Goal: Contribute content: Add original content to the website for others to see

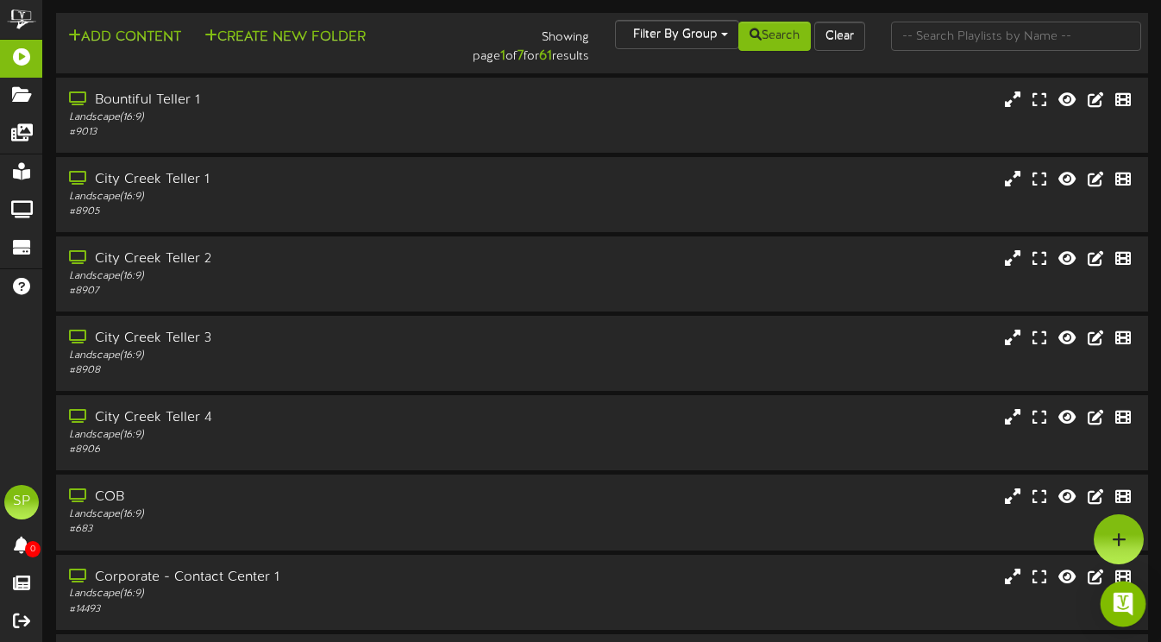
click at [1128, 600] on img "Open Intercom Messenger" at bounding box center [1123, 604] width 22 height 22
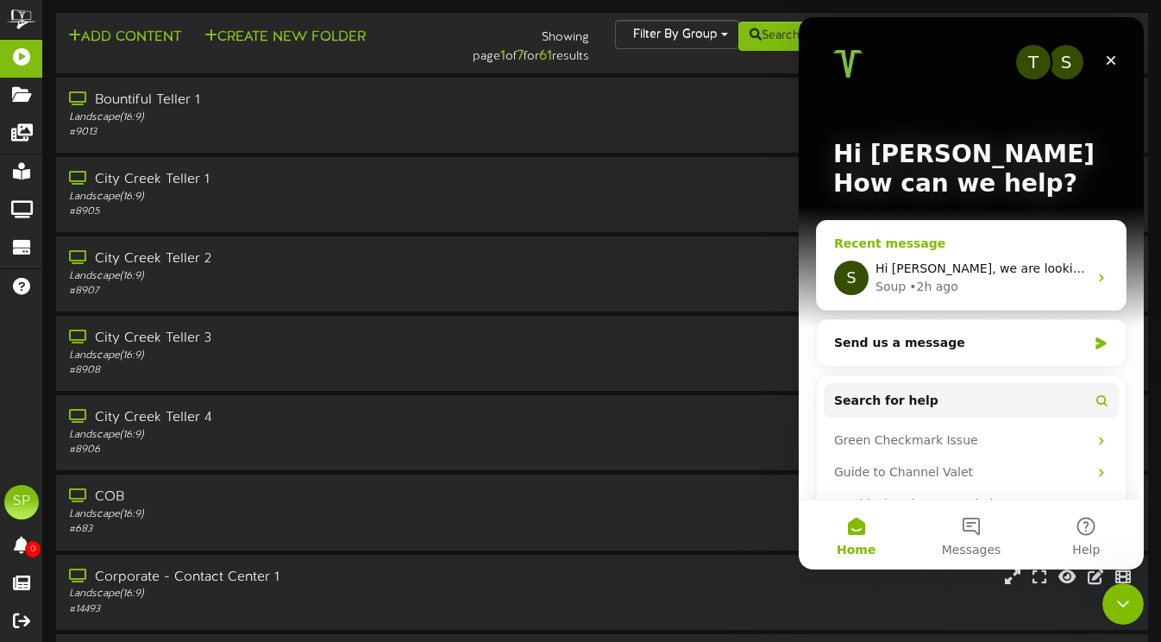
click at [943, 264] on span "Hi [PERSON_NAME], we are looking into this and will get back to you!" at bounding box center [1085, 268] width 419 height 14
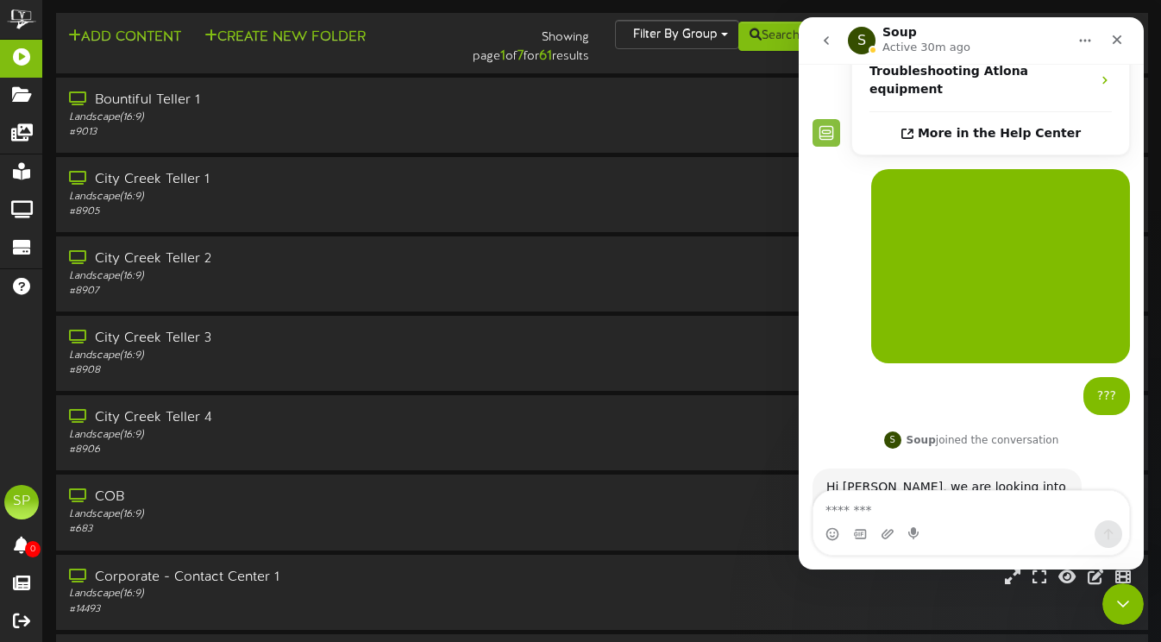
scroll to position [369, 0]
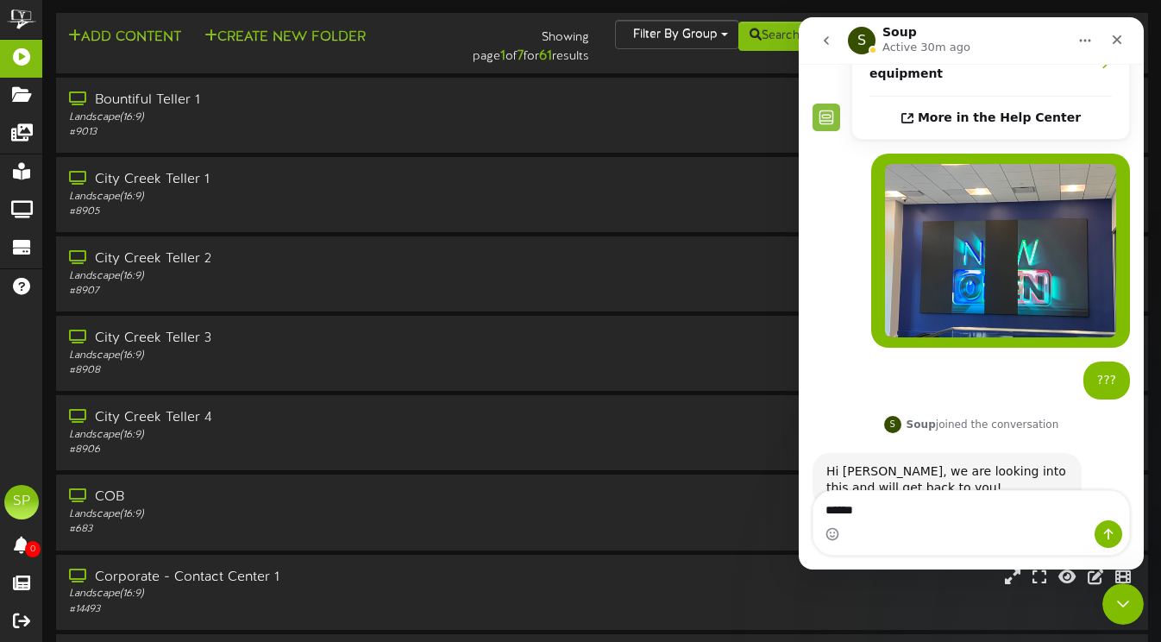
type textarea "*******"
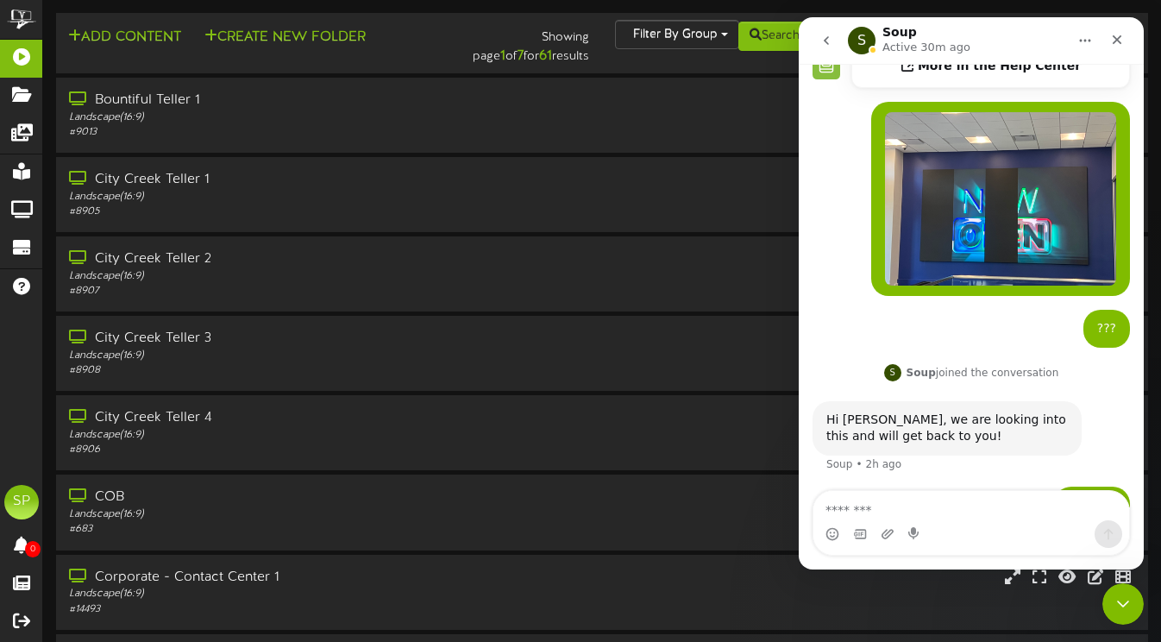
scroll to position [421, 0]
click at [1120, 37] on icon "Close" at bounding box center [1117, 39] width 9 height 9
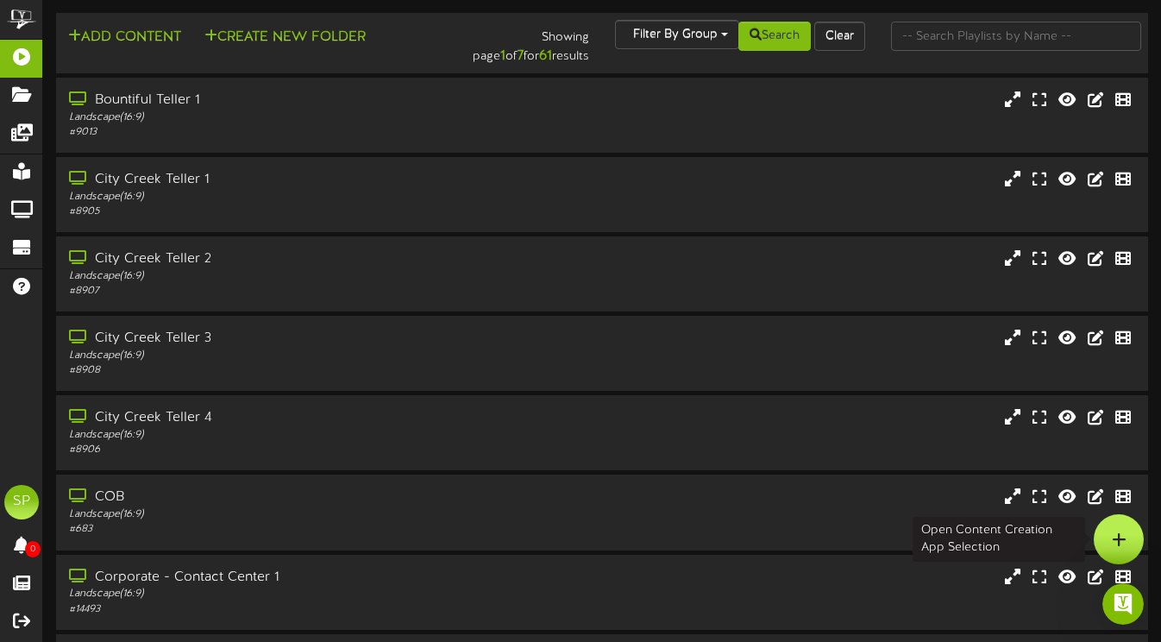
click at [1121, 531] on div at bounding box center [1119, 539] width 50 height 50
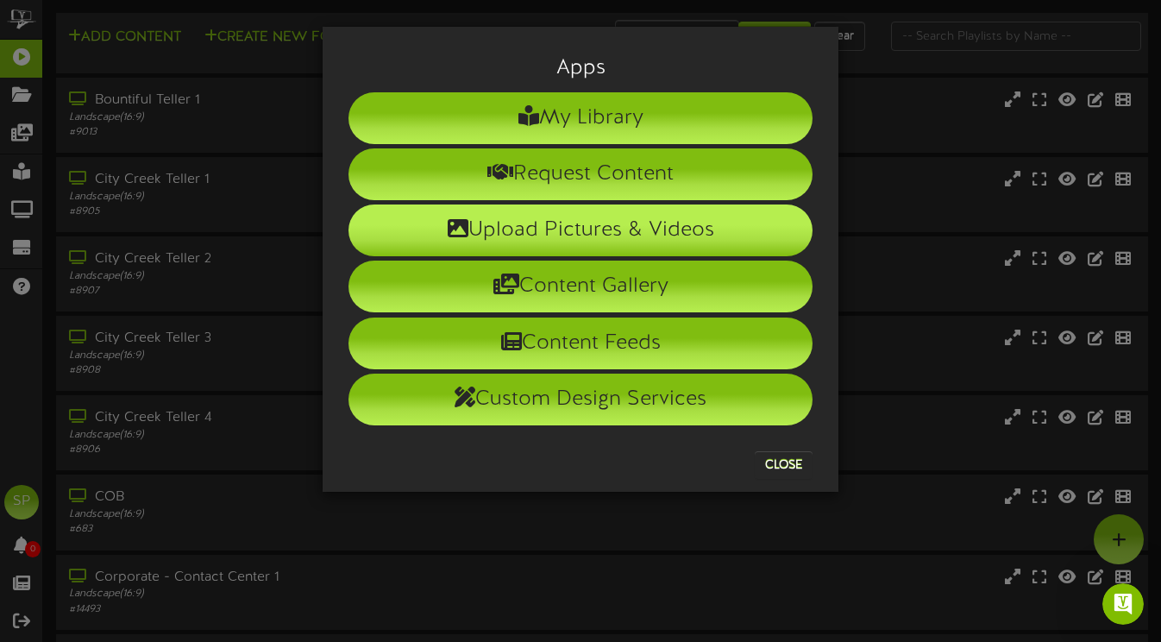
click at [592, 223] on li "Upload Pictures & Videos" at bounding box center [581, 230] width 464 height 52
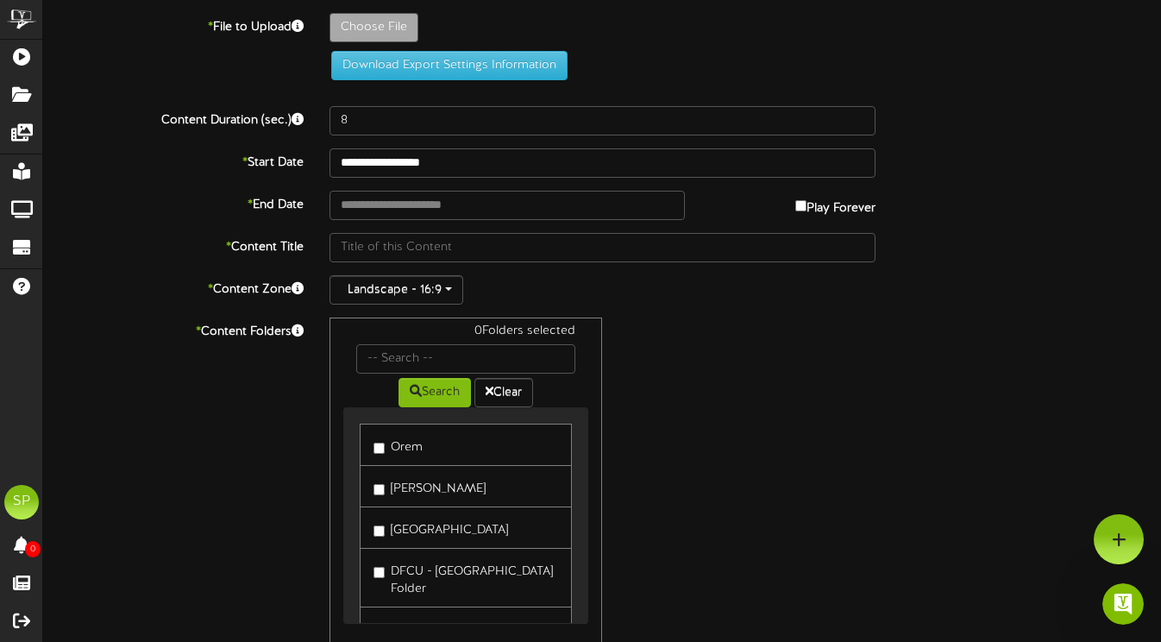
type input "**********"
type input "MedicareSeminarTVScreen_1456x832px1920x1080px"
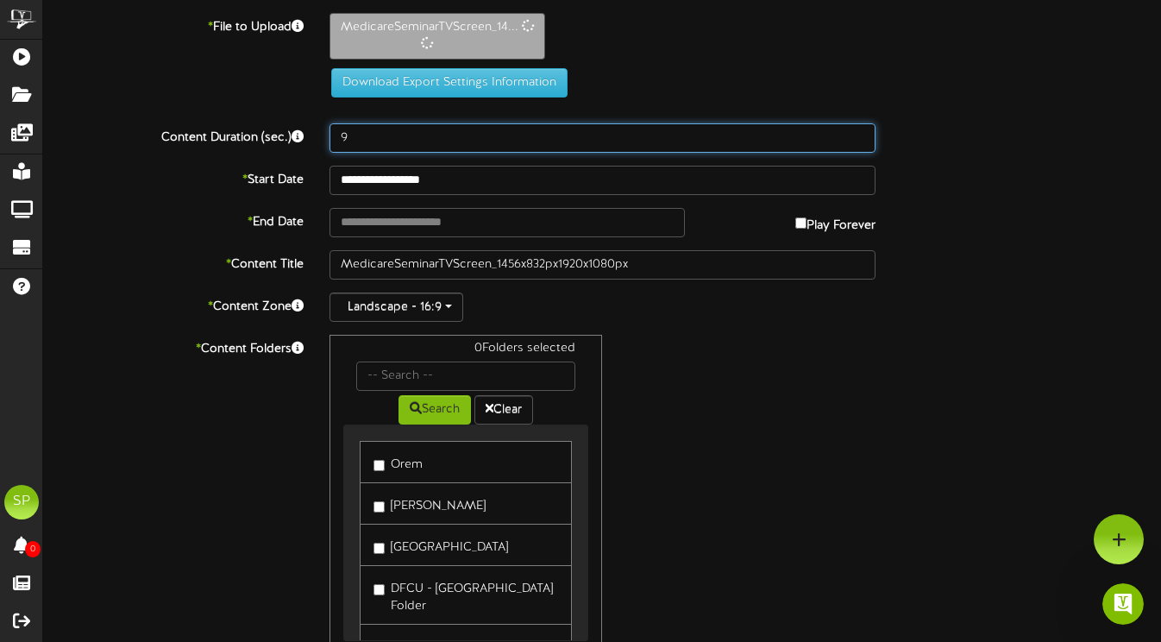
click at [859, 134] on input "9" at bounding box center [603, 137] width 546 height 29
click at [859, 134] on input "10" at bounding box center [603, 137] width 546 height 29
click at [859, 134] on input "11" at bounding box center [603, 137] width 546 height 29
type input "12"
click at [859, 134] on input "12" at bounding box center [603, 137] width 546 height 29
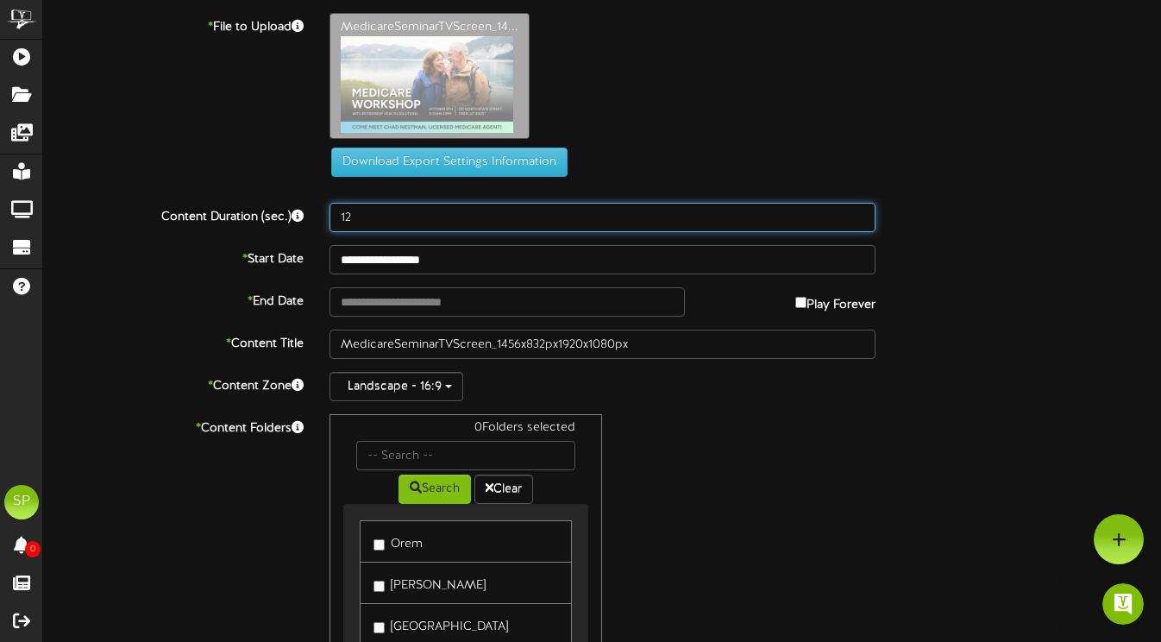
click at [466, 225] on input "12" at bounding box center [603, 217] width 546 height 29
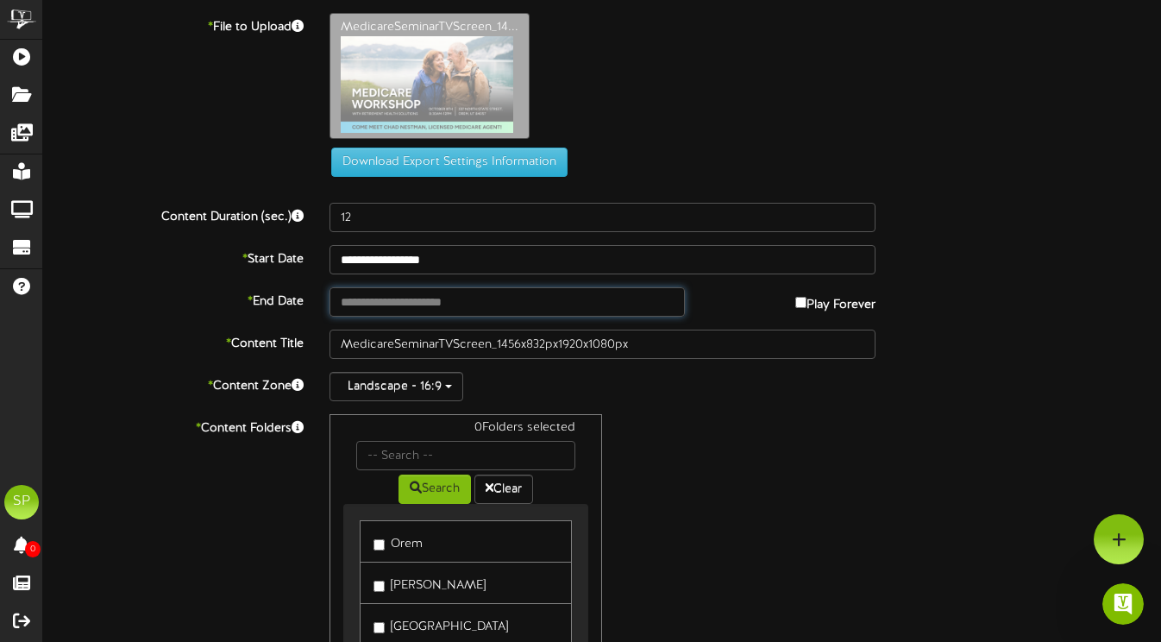
click at [442, 307] on input "text" at bounding box center [507, 301] width 355 height 29
type input "**********"
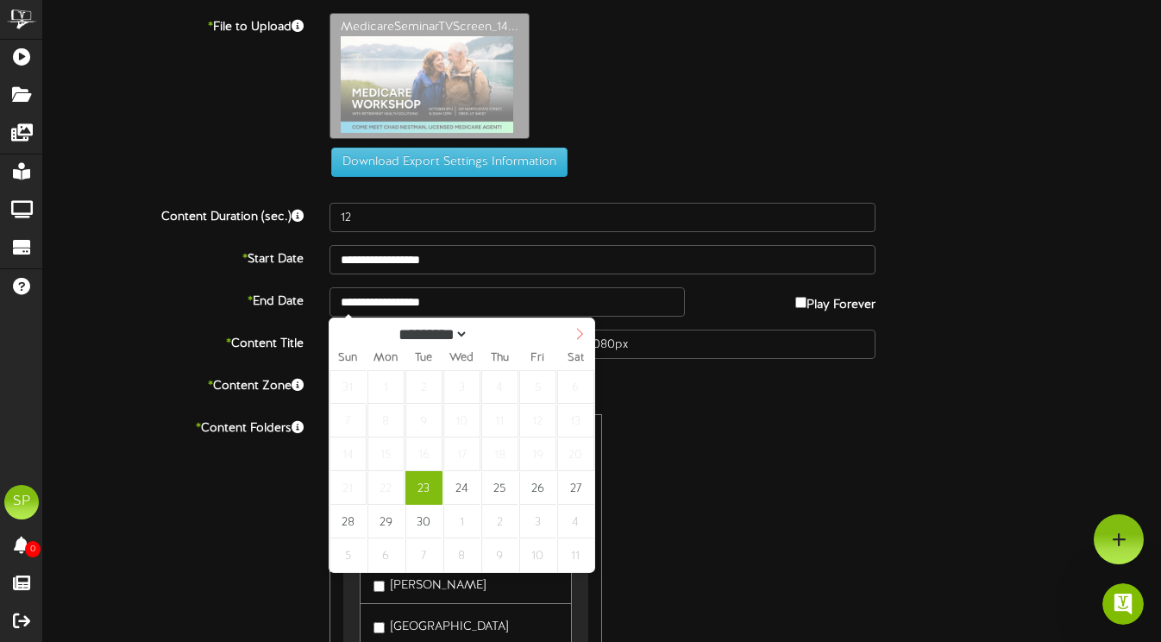
select select "*"
click at [579, 334] on icon at bounding box center [580, 334] width 12 height 12
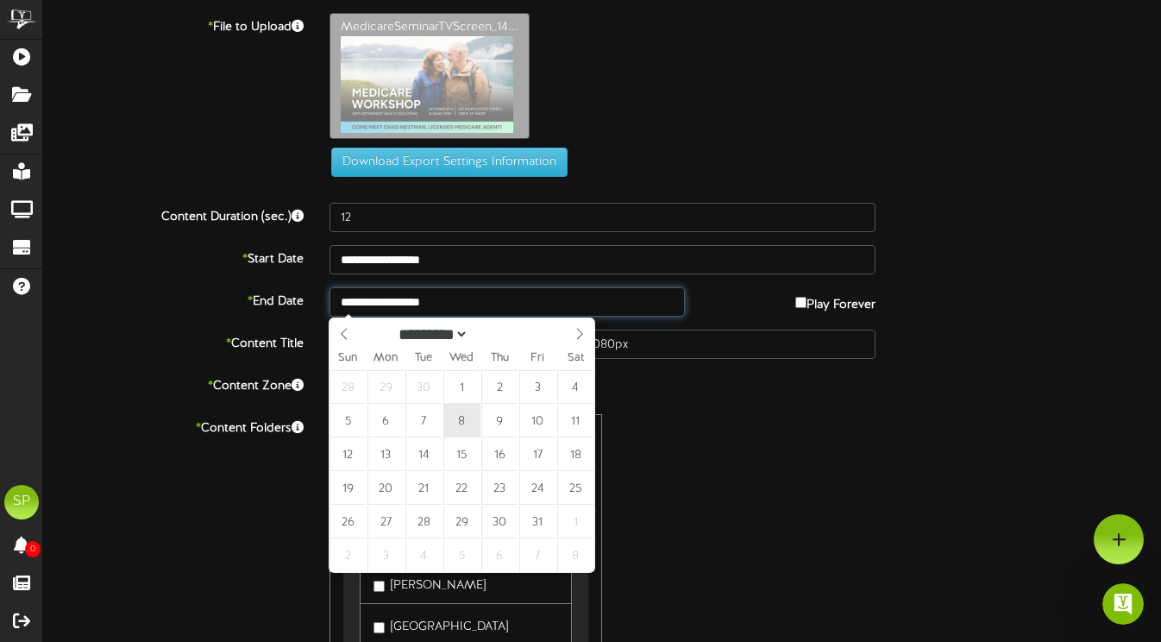
type input "**********"
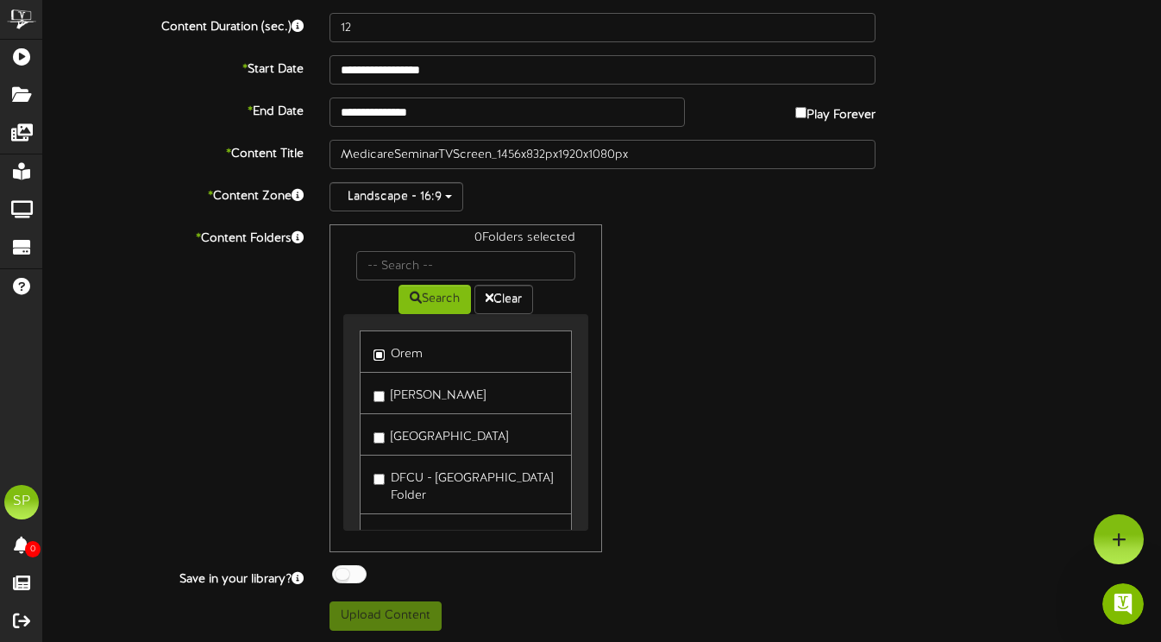
scroll to position [421, 0]
drag, startPoint x: 347, startPoint y: 575, endPoint x: 349, endPoint y: 585, distance: 10.5
click at [347, 575] on div at bounding box center [349, 574] width 35 height 18
click at [383, 616] on button "Upload Content" at bounding box center [386, 615] width 112 height 29
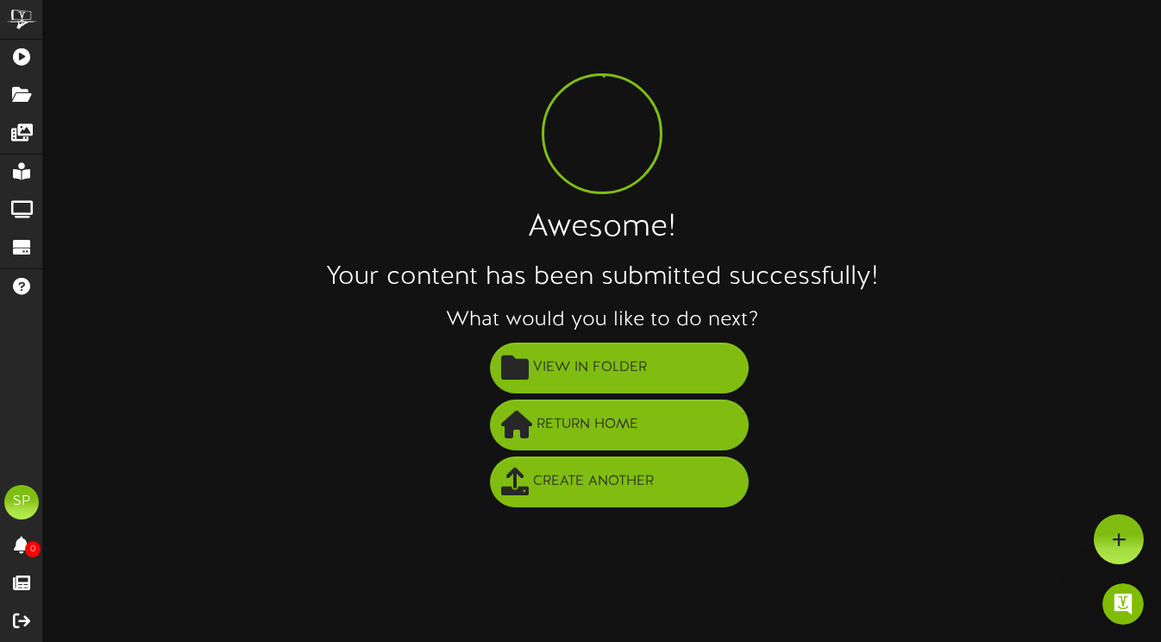
scroll to position [0, 0]
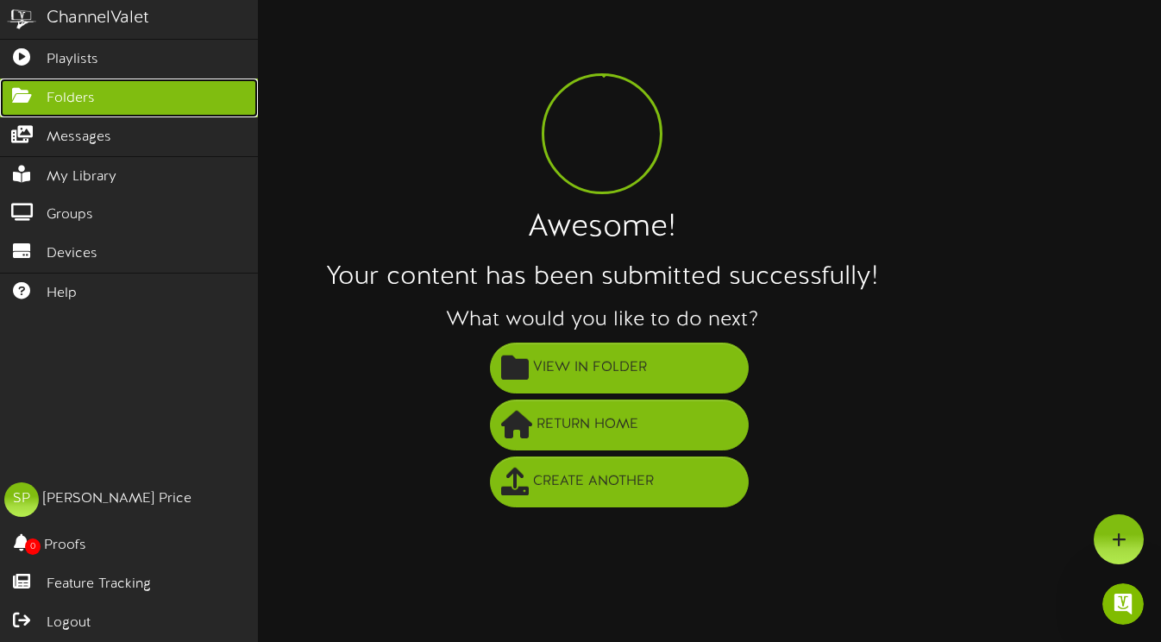
click at [64, 97] on span "Folders" at bounding box center [71, 99] width 48 height 20
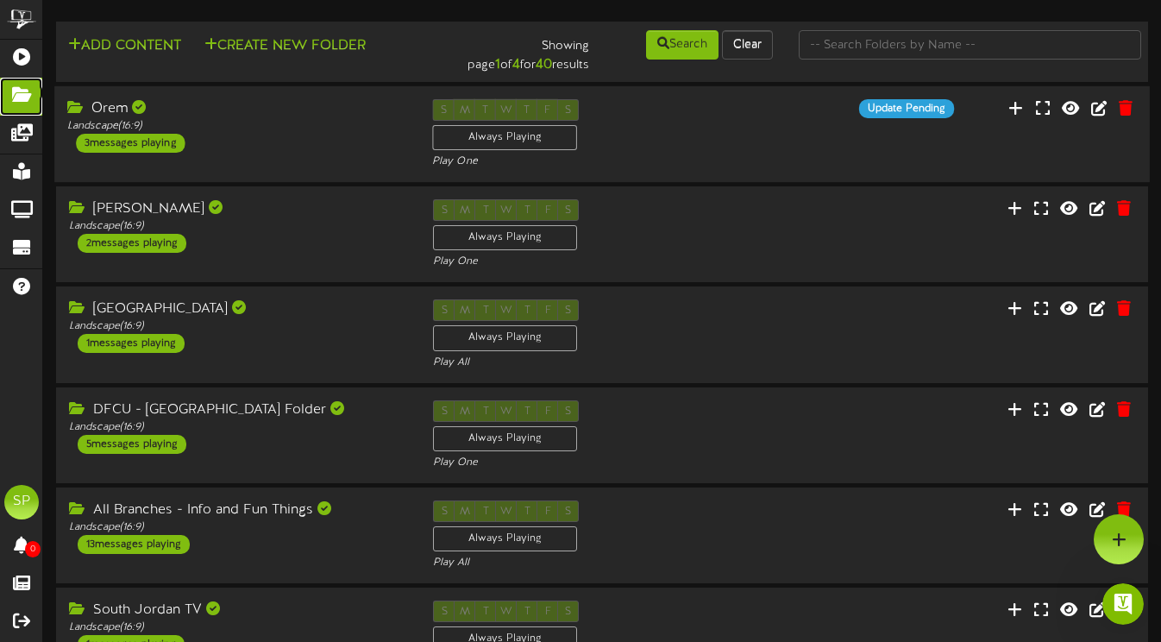
scroll to position [389, 0]
click at [147, 151] on div "3 messages playing" at bounding box center [130, 143] width 109 height 19
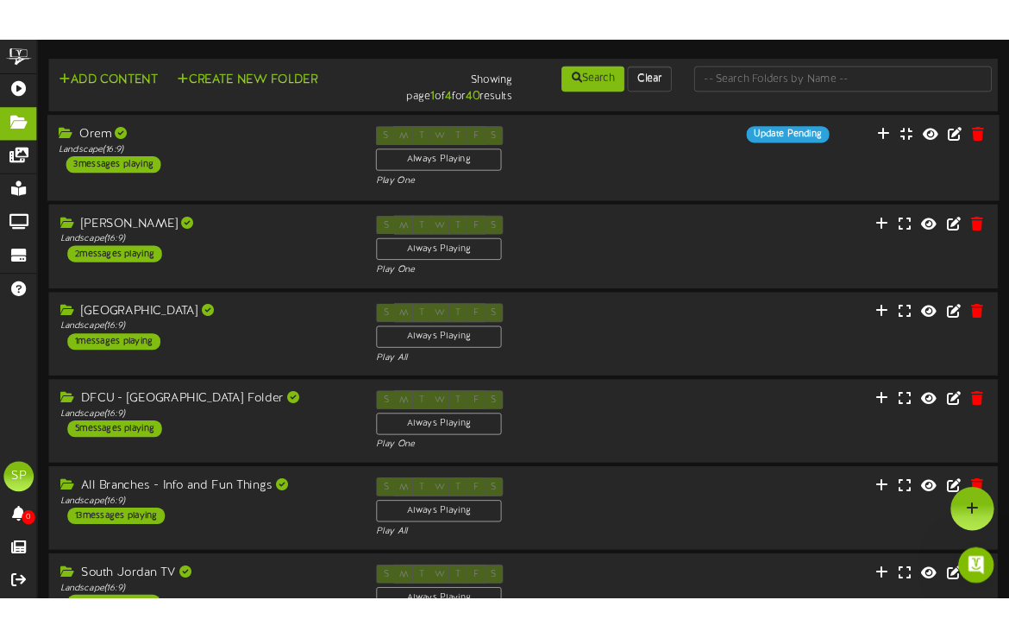
scroll to position [421, 0]
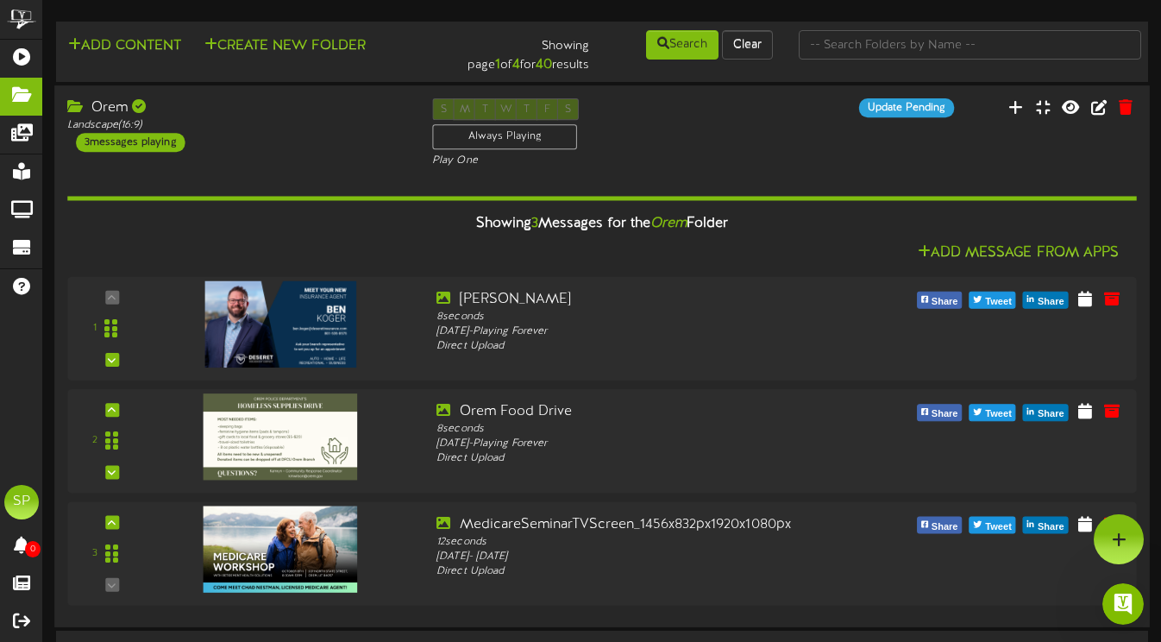
click at [147, 146] on div "3 messages playing" at bounding box center [130, 142] width 109 height 19
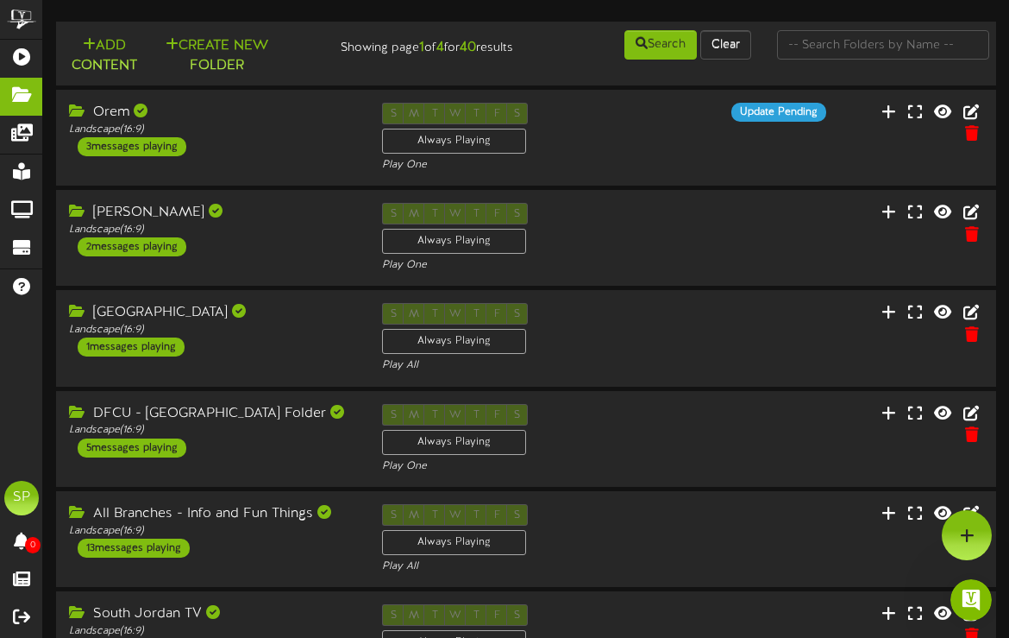
scroll to position [425, 0]
click at [976, 600] on icon "Open Intercom Messenger" at bounding box center [969, 597] width 28 height 28
